Goal: Task Accomplishment & Management: Use online tool/utility

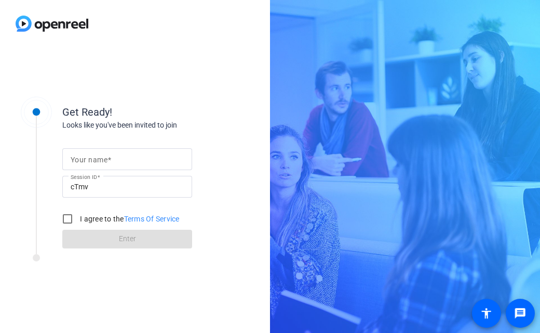
click at [89, 159] on mat-label "Your name" at bounding box center [89, 160] width 37 height 8
click at [89, 159] on input "Your name" at bounding box center [127, 159] width 113 height 12
type input "[PERSON_NAME]"
click at [65, 215] on input "I agree to the Terms Of Service" at bounding box center [67, 219] width 21 height 21
checkbox input "true"
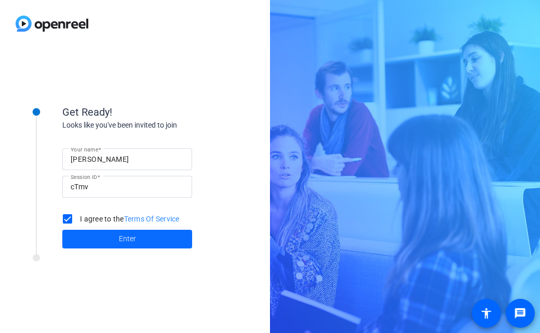
click at [82, 229] on span at bounding box center [127, 239] width 130 height 25
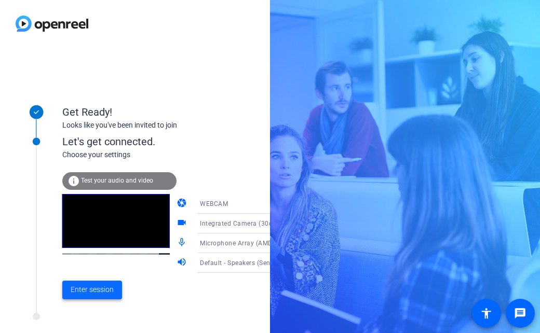
click at [90, 291] on span "Enter session" at bounding box center [92, 290] width 43 height 11
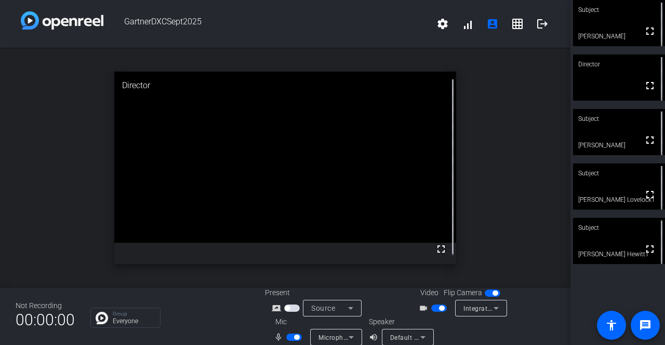
click at [493, 309] on icon at bounding box center [495, 309] width 5 height 3
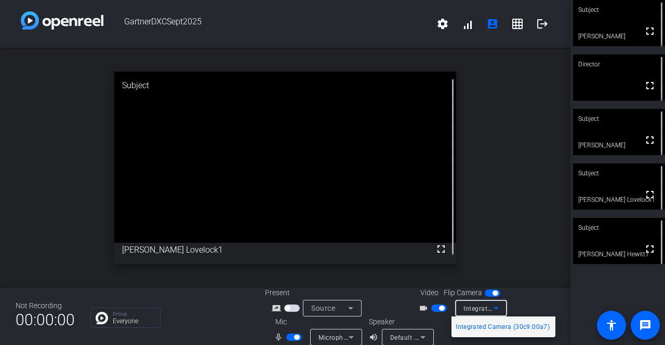
click at [432, 308] on div at bounding box center [332, 172] width 665 height 345
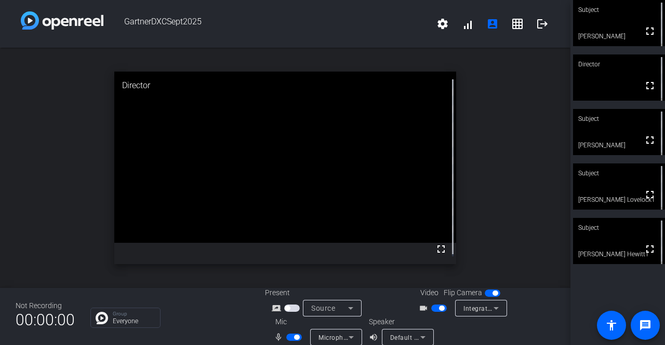
click at [431, 309] on span "button" at bounding box center [439, 308] width 16 height 7
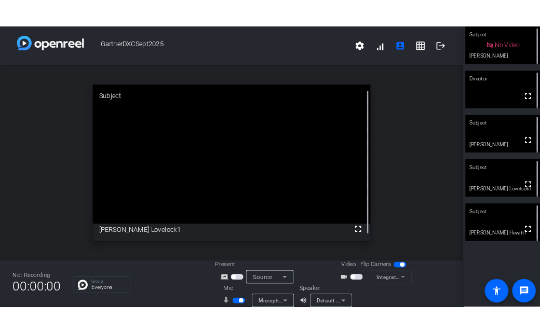
scroll to position [12, 0]
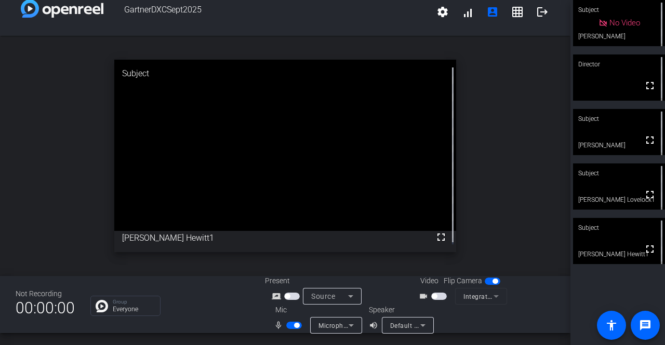
click at [290, 326] on span "button" at bounding box center [294, 325] width 16 height 7
click at [293, 326] on span "button" at bounding box center [294, 325] width 16 height 7
click at [288, 328] on span "button" at bounding box center [294, 325] width 16 height 7
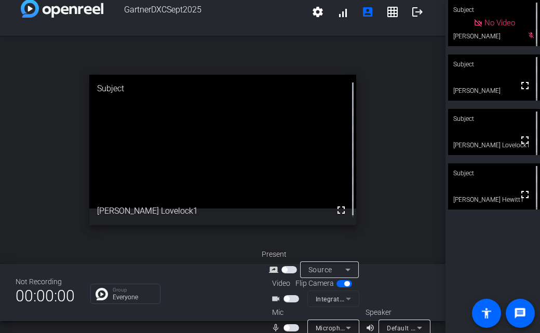
click at [288, 326] on span "button" at bounding box center [286, 328] width 5 height 5
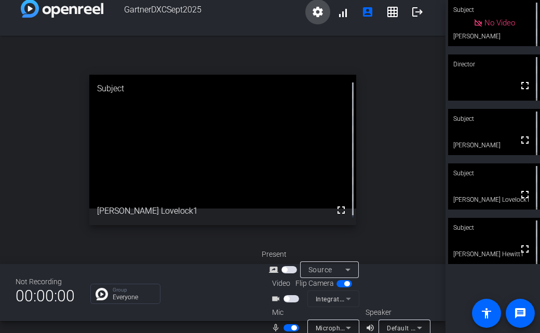
click at [312, 14] on mat-icon "settings" at bounding box center [318, 12] width 12 height 12
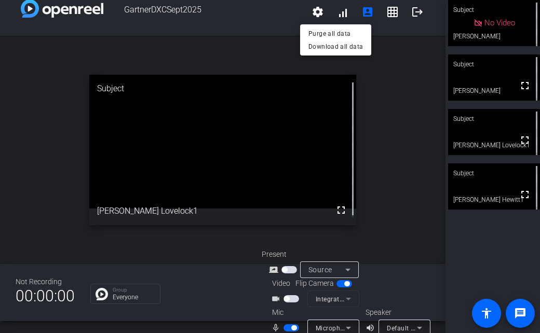
click at [39, 95] on div at bounding box center [270, 166] width 540 height 333
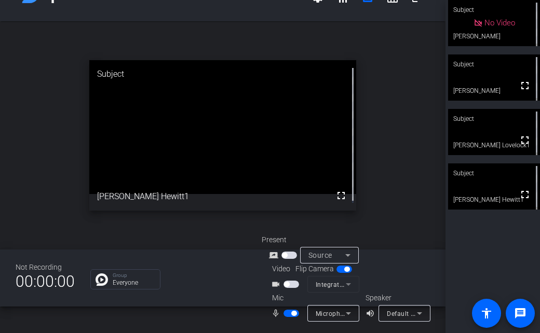
scroll to position [41, 0]
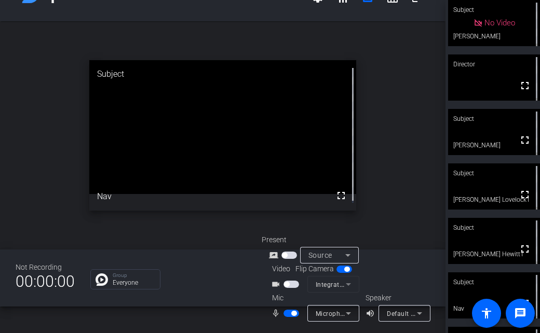
click at [285, 310] on span "button" at bounding box center [292, 313] width 16 height 7
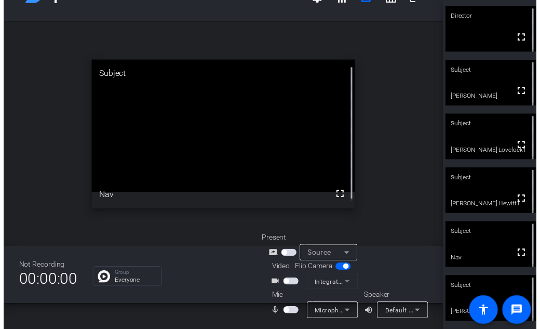
scroll to position [0, 0]
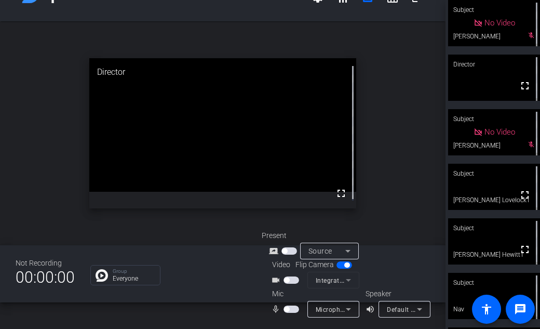
click at [287, 306] on span "button" at bounding box center [286, 308] width 5 height 5
click at [289, 305] on span "button" at bounding box center [292, 308] width 16 height 7
click at [286, 306] on span "button" at bounding box center [286, 308] width 5 height 5
